Goal: Task Accomplishment & Management: Use online tool/utility

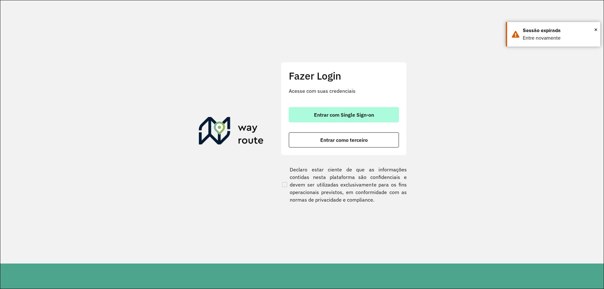
click at [320, 120] on button "Entrar com Single Sign-on" at bounding box center [344, 114] width 110 height 15
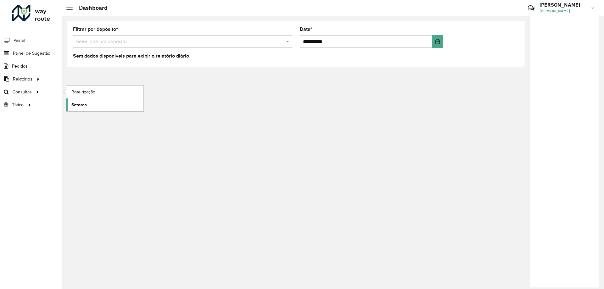
click at [96, 103] on link "Setores" at bounding box center [104, 104] width 77 height 13
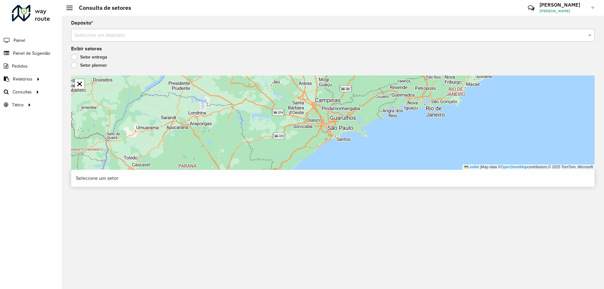
click at [169, 32] on input "text" at bounding box center [326, 36] width 504 height 8
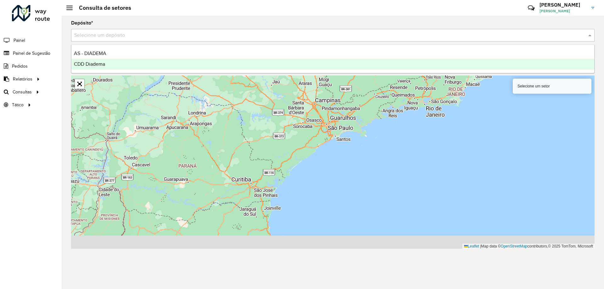
click at [108, 61] on div "CDD Diadema" at bounding box center [332, 64] width 523 height 11
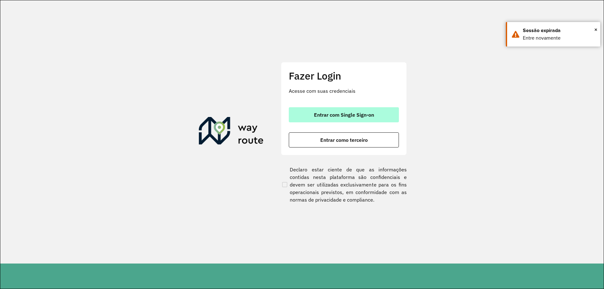
click at [350, 116] on span "Entrar com Single Sign-on" at bounding box center [344, 114] width 60 height 5
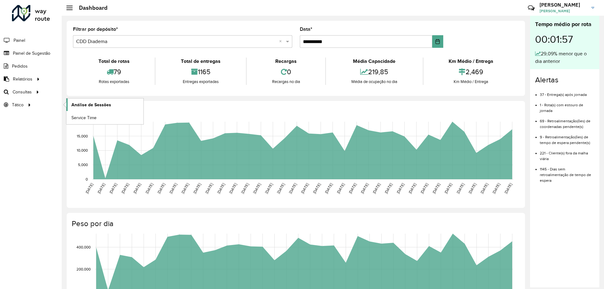
click at [88, 105] on span "Análise de Sessões" at bounding box center [91, 105] width 40 height 7
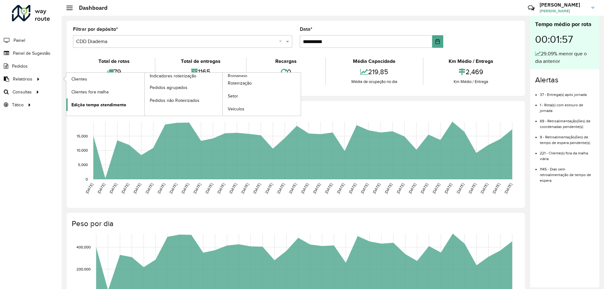
click at [113, 103] on span "Edição tempo atendimento" at bounding box center [98, 105] width 55 height 7
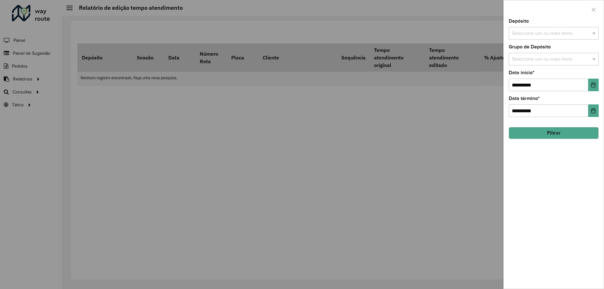
click at [565, 35] on input "text" at bounding box center [550, 34] width 81 height 8
click at [521, 75] on div "CDD Diadema" at bounding box center [553, 75] width 89 height 11
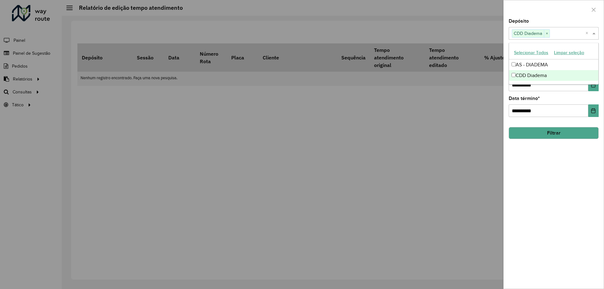
click at [548, 152] on div "**********" at bounding box center [554, 154] width 100 height 270
click at [541, 60] on input "text" at bounding box center [550, 60] width 81 height 8
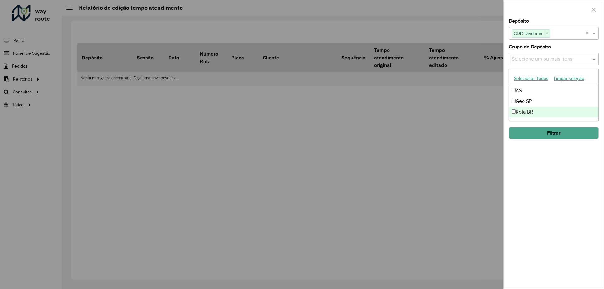
click at [519, 109] on div "Rota BR" at bounding box center [553, 112] width 89 height 11
click at [522, 102] on div "Geo SP" at bounding box center [553, 101] width 89 height 11
click at [539, 158] on div "**********" at bounding box center [554, 154] width 100 height 270
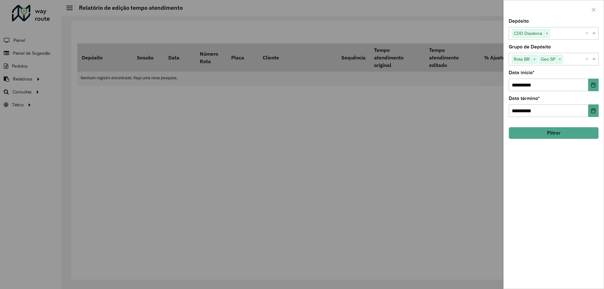
click at [548, 133] on button "Filtrar" at bounding box center [554, 133] width 90 height 12
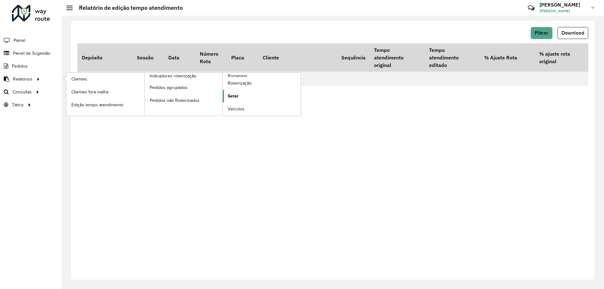
click at [248, 92] on link "Setor" at bounding box center [262, 96] width 78 height 13
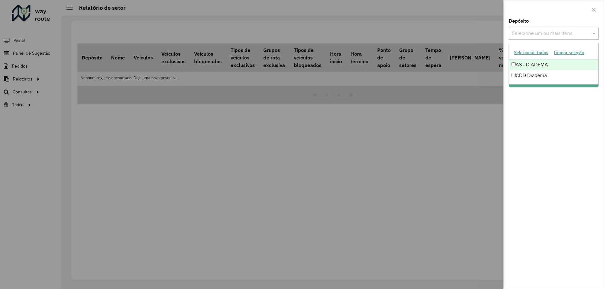
click at [531, 34] on input "text" at bounding box center [550, 34] width 81 height 8
click at [523, 75] on div "CDD Diadema" at bounding box center [553, 75] width 89 height 11
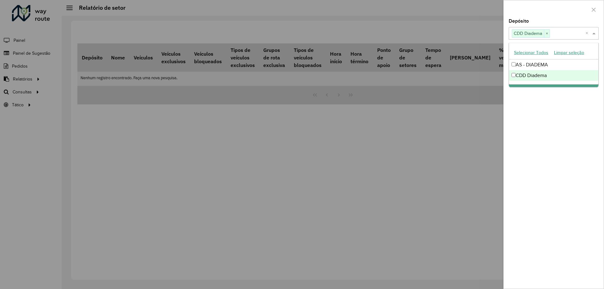
click at [572, 132] on div "Depósito Selecione um ou mais itens CDD Diadema × × Grupo de Depósito Selecione…" at bounding box center [554, 154] width 100 height 270
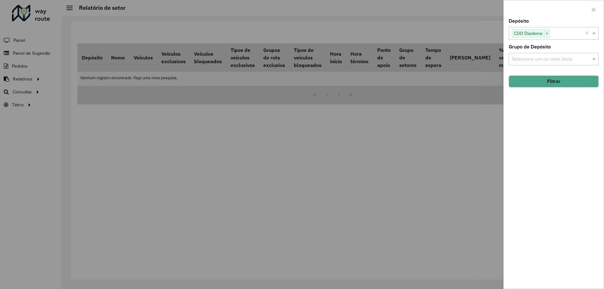
click at [552, 59] on input "text" at bounding box center [550, 60] width 81 height 8
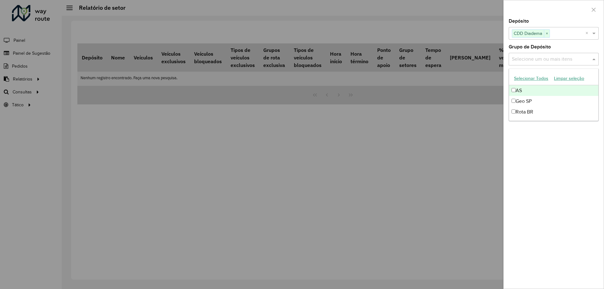
click at [533, 96] on div "Geo SP" at bounding box center [553, 101] width 89 height 11
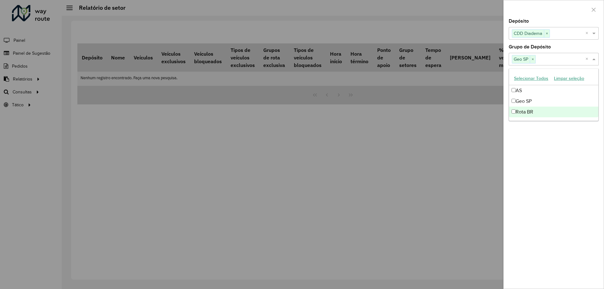
click at [528, 111] on div "Rota BR" at bounding box center [553, 112] width 89 height 11
drag, startPoint x: 535, startPoint y: 138, endPoint x: 540, endPoint y: 129, distance: 10.4
click at [536, 138] on div "Depósito Selecione um ou mais itens CDD Diadema × × Grupo de Depósito Selecione…" at bounding box center [554, 154] width 100 height 270
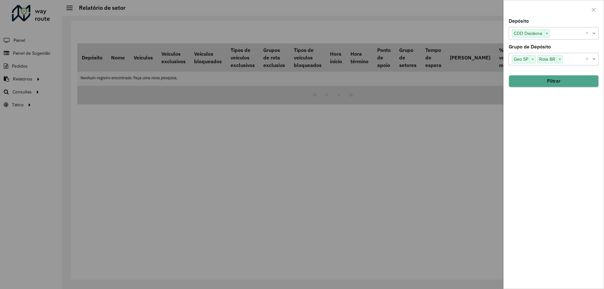
click at [547, 87] on hb-field-button "Filtrar" at bounding box center [554, 78] width 90 height 17
click at [545, 82] on button "Filtrar" at bounding box center [554, 81] width 90 height 12
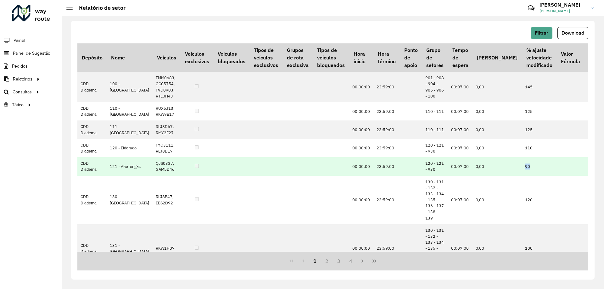
drag, startPoint x: 475, startPoint y: 185, endPoint x: 489, endPoint y: 185, distance: 13.9
click at [522, 175] on td "90" at bounding box center [539, 166] width 35 height 18
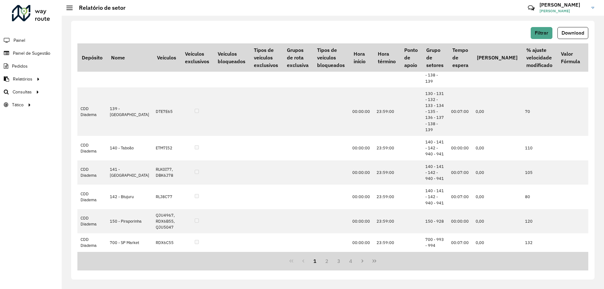
scroll to position [726, 0]
click at [323, 260] on button "2" at bounding box center [327, 261] width 12 height 12
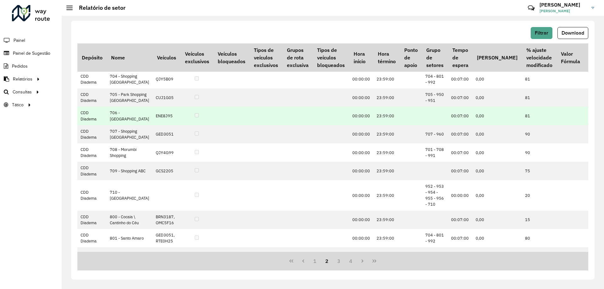
scroll to position [94, 0]
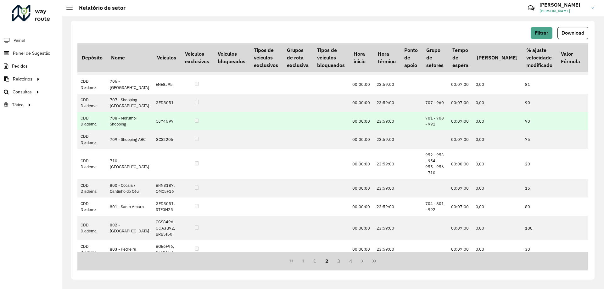
click at [213, 130] on td at bounding box center [231, 121] width 36 height 18
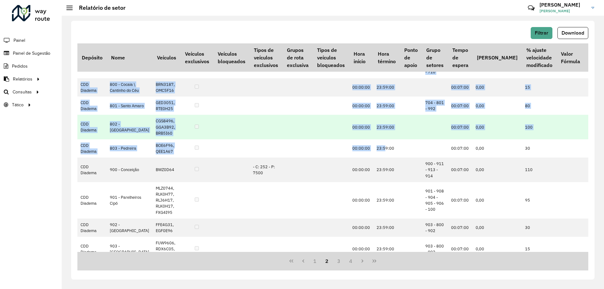
drag, startPoint x: 352, startPoint y: 249, endPoint x: 366, endPoint y: 234, distance: 20.7
click at [367, 242] on tbody "CDD Diadema 701 - Market Place FZU6G99 00:00:00 23:59:00 701 - 708 - 991 00:07:…" at bounding box center [465, 99] width 777 height 446
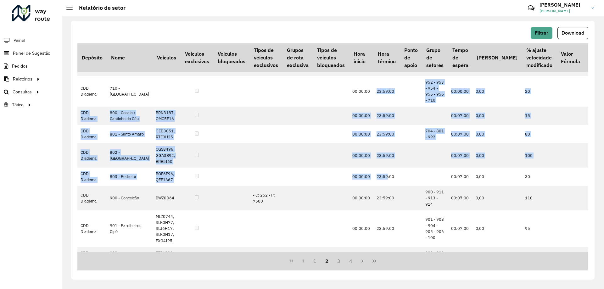
scroll to position [136, 0]
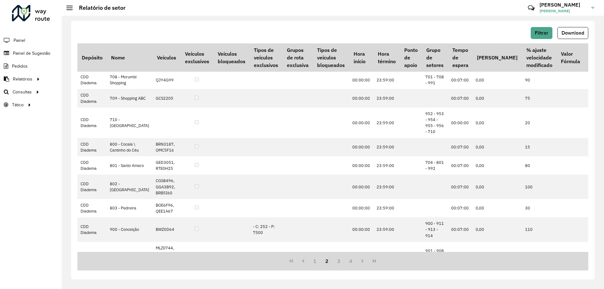
click at [215, 52] on td at bounding box center [231, 43] width 36 height 18
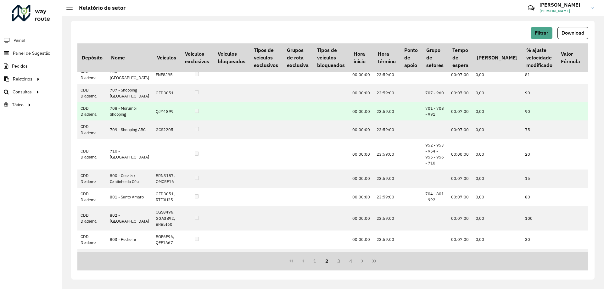
click at [250, 120] on td at bounding box center [266, 111] width 33 height 18
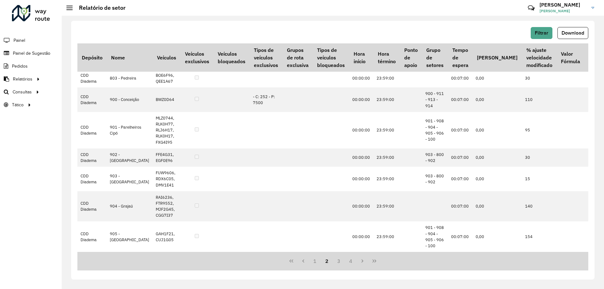
scroll to position [394, 0]
drag, startPoint x: 31, startPoint y: 38, endPoint x: 16, endPoint y: 39, distance: 14.9
click at [30, 37] on li "Painel" at bounding box center [31, 40] width 62 height 13
click at [15, 40] on span "Painel" at bounding box center [20, 40] width 13 height 7
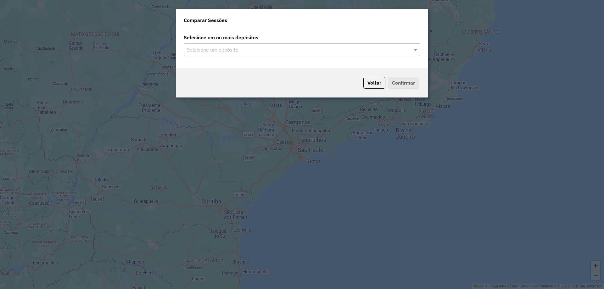
click at [249, 53] on input "text" at bounding box center [298, 50] width 227 height 8
click at [214, 50] on input "text" at bounding box center [298, 50] width 227 height 8
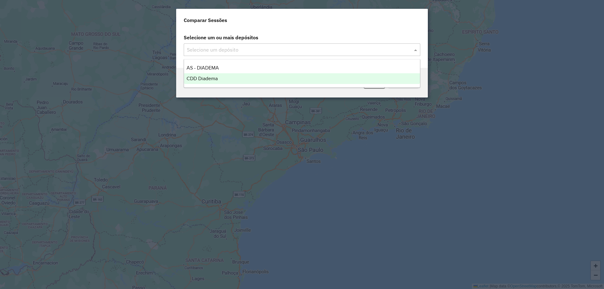
click at [206, 78] on span "CDD Diadema" at bounding box center [202, 78] width 31 height 5
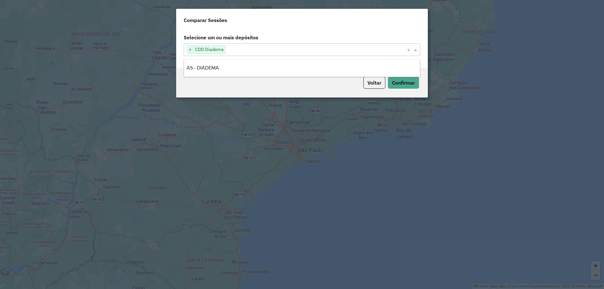
click at [256, 92] on div "Voltar Confirmar" at bounding box center [302, 83] width 252 height 30
click at [414, 83] on button "Confirmar" at bounding box center [403, 83] width 31 height 12
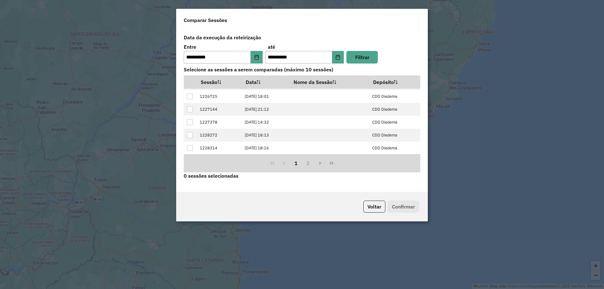
scroll to position [64, 0]
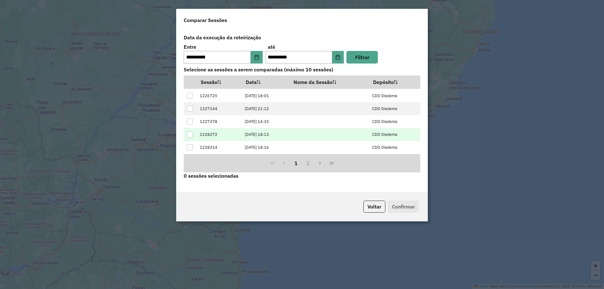
click at [187, 132] on div at bounding box center [190, 134] width 6 height 6
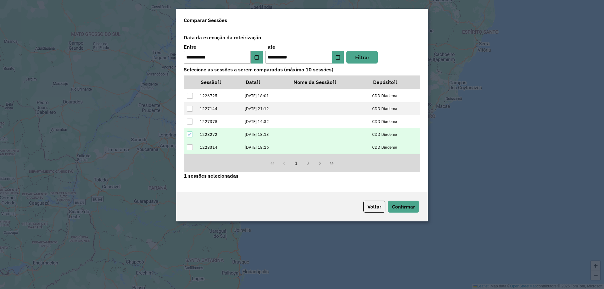
click at [189, 147] on div at bounding box center [190, 147] width 6 height 6
click at [398, 209] on button "Confirmar" at bounding box center [403, 207] width 31 height 12
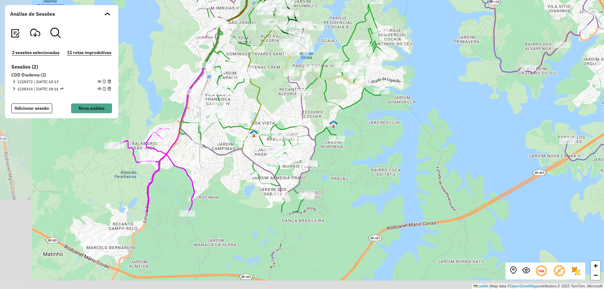
drag, startPoint x: 226, startPoint y: 186, endPoint x: 301, endPoint y: 68, distance: 140.0
click at [299, 68] on div "Rota 35 - Placa RLJ8F17 63482746 - GENESIANO LUIZ SILVA + − Leaflet | Map data …" at bounding box center [302, 144] width 604 height 289
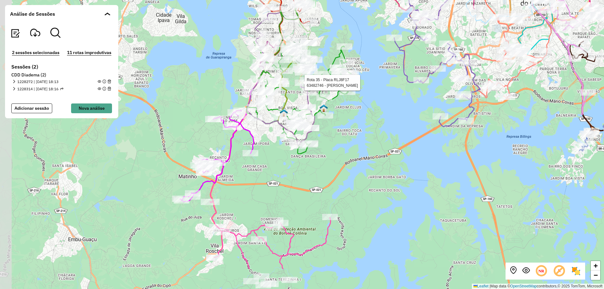
drag, startPoint x: 235, startPoint y: 220, endPoint x: 286, endPoint y: 180, distance: 64.1
click at [286, 180] on div "Rota 35 - Placa RLJ8F17 63482746 - GENESIANO LUIZ SILVA Rota 35 - Placa RLJ8F17…" at bounding box center [302, 144] width 604 height 289
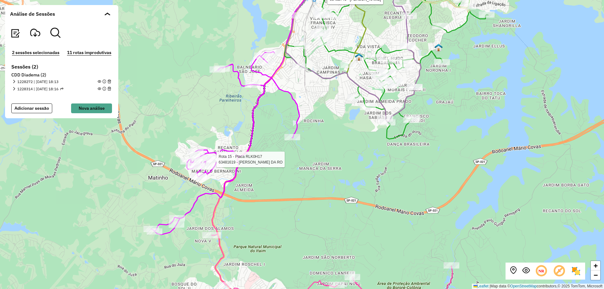
drag, startPoint x: 222, startPoint y: 169, endPoint x: 310, endPoint y: 183, distance: 89.4
click at [310, 183] on div "Rota 35 - Placa RLJ8F17 63482746 - GENESIANO LUIZ SILVA Rota 35 - Placa RLJ8F17…" at bounding box center [302, 144] width 604 height 289
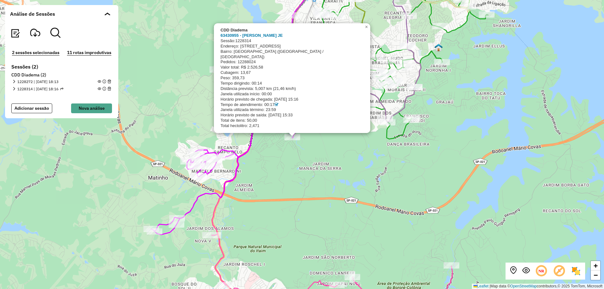
click at [382, 160] on div "CDD Diadema 63430955 - PAULO CESAR SILVA JE Sessão: 1228314 Endereço: 081 RUA N…" at bounding box center [302, 144] width 604 height 289
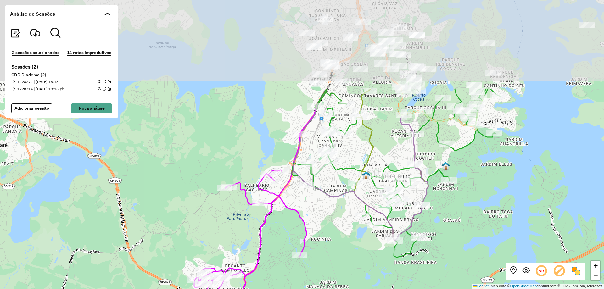
drag, startPoint x: 333, startPoint y: 171, endPoint x: 317, endPoint y: 231, distance: 61.5
click at [327, 240] on div "+ − Leaflet | Map data © OpenStreetMap contributors,© 2025 TomTom, Microsoft" at bounding box center [302, 144] width 604 height 289
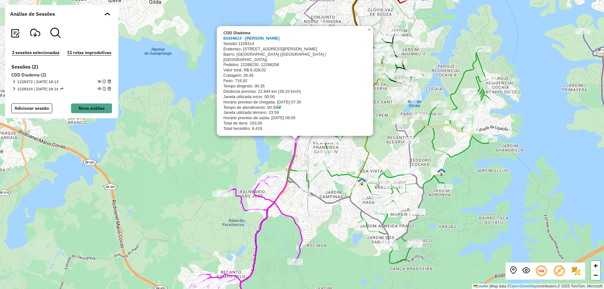
click at [185, 100] on div "CDD Diadema 63434613 - GABRIEL MATEUS REIS Sessão: 1228314 Endereço: R PEDRO DE…" at bounding box center [302, 144] width 604 height 289
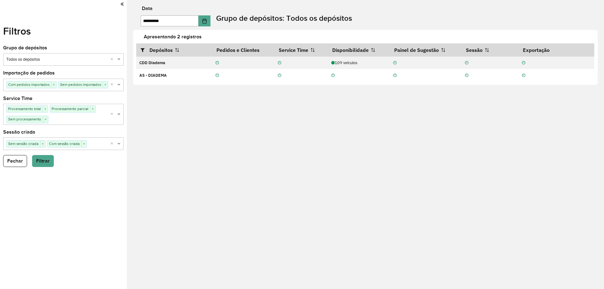
click at [92, 62] on input "text" at bounding box center [57, 60] width 102 height 6
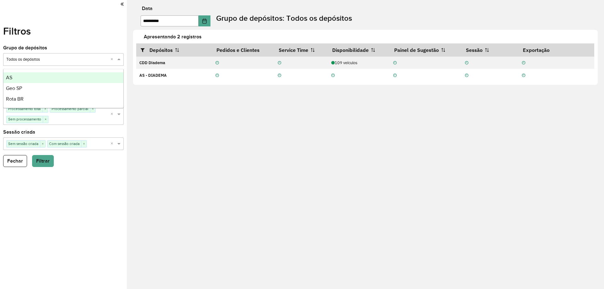
click at [92, 62] on input "text" at bounding box center [57, 60] width 102 height 6
click at [96, 41] on div "Filtros Grupo de depósitos Selecione um grupo × Todos os depósitos × Importação…" at bounding box center [63, 144] width 127 height 289
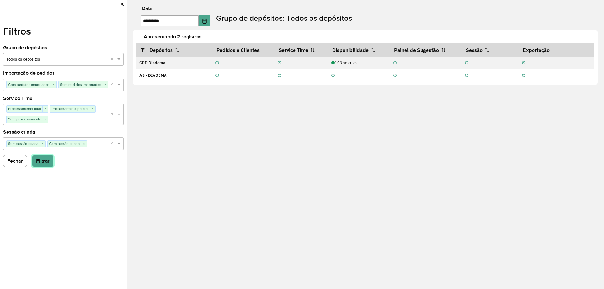
click at [41, 160] on button "Filtrar" at bounding box center [43, 161] width 22 height 12
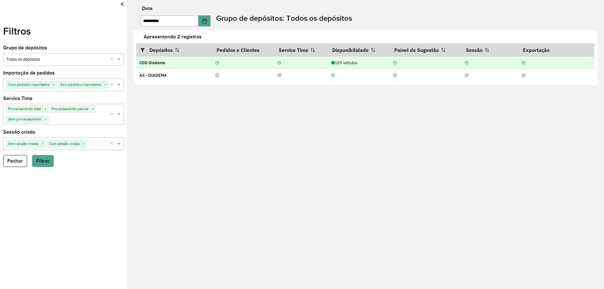
click at [238, 62] on div at bounding box center [243, 63] width 56 height 6
click at [154, 63] on strong "CDD Diadema" at bounding box center [152, 62] width 26 height 5
click at [436, 64] on td at bounding box center [426, 63] width 72 height 13
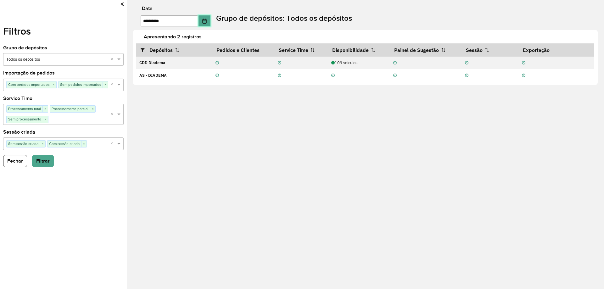
click at [206, 20] on icon "Choose Date" at bounding box center [204, 21] width 4 height 5
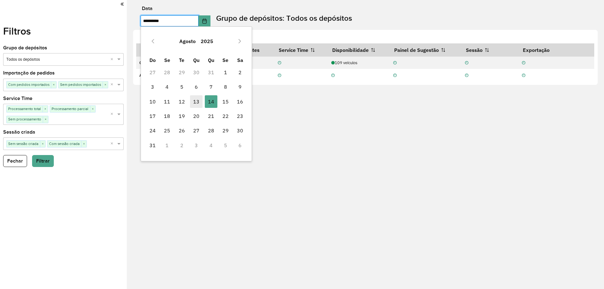
click at [200, 101] on span "13" at bounding box center [196, 101] width 13 height 13
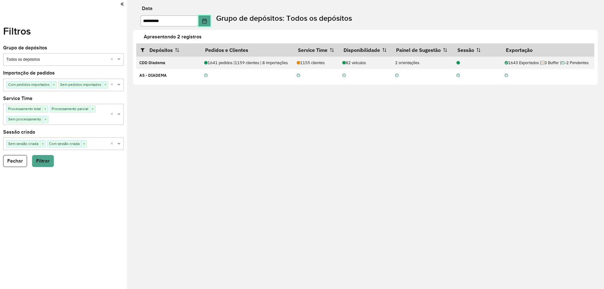
click at [207, 23] on button "Choose Date" at bounding box center [204, 20] width 12 height 11
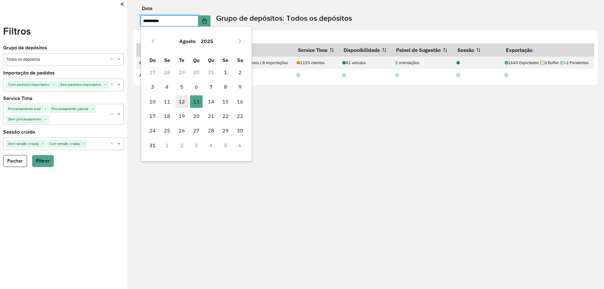
click at [182, 99] on span "12" at bounding box center [181, 101] width 13 height 13
type input "**********"
